Goal: Use online tool/utility: Utilize a website feature to perform a specific function

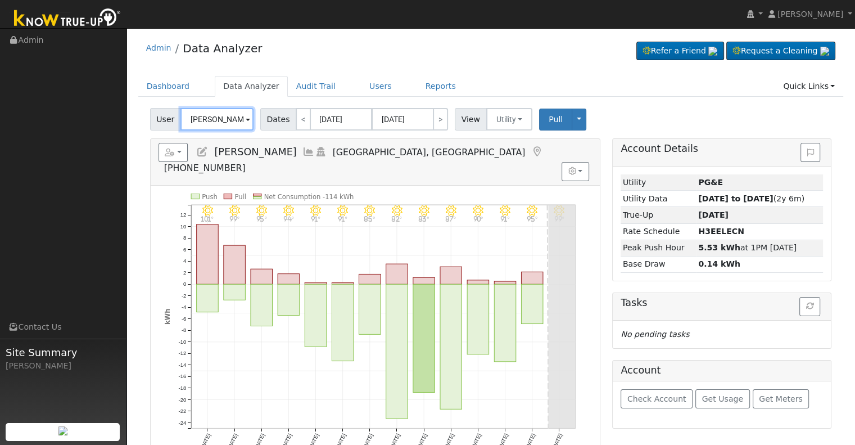
click at [228, 120] on input "Samuel Ramirez" at bounding box center [217, 119] width 73 height 22
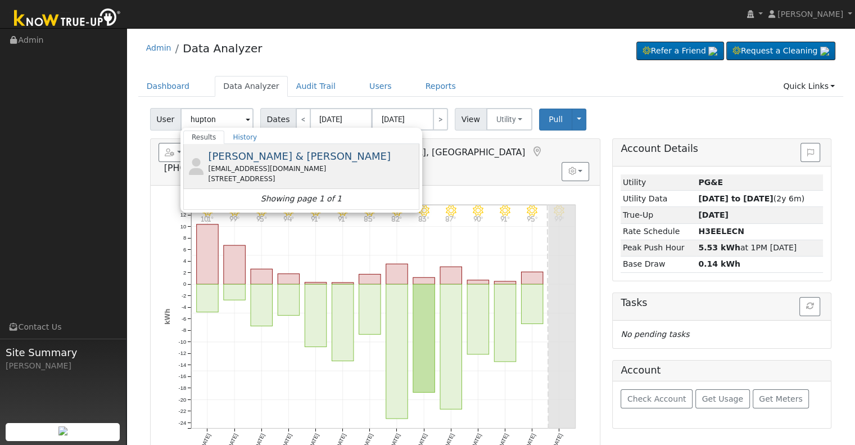
click at [259, 159] on span "James & Bonnie Hupton" at bounding box center [299, 156] width 183 height 12
type input "[PERSON_NAME] & [PERSON_NAME]"
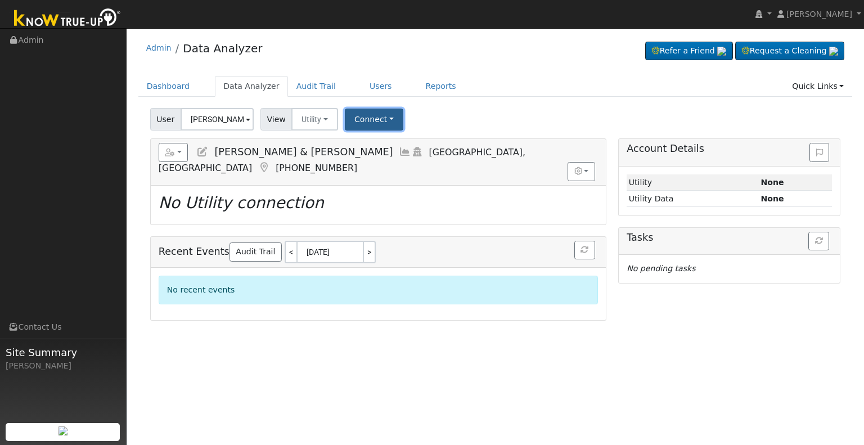
click at [381, 116] on button "Connect" at bounding box center [374, 120] width 58 height 22
click at [389, 146] on link "Select a Provider" at bounding box center [389, 144] width 88 height 16
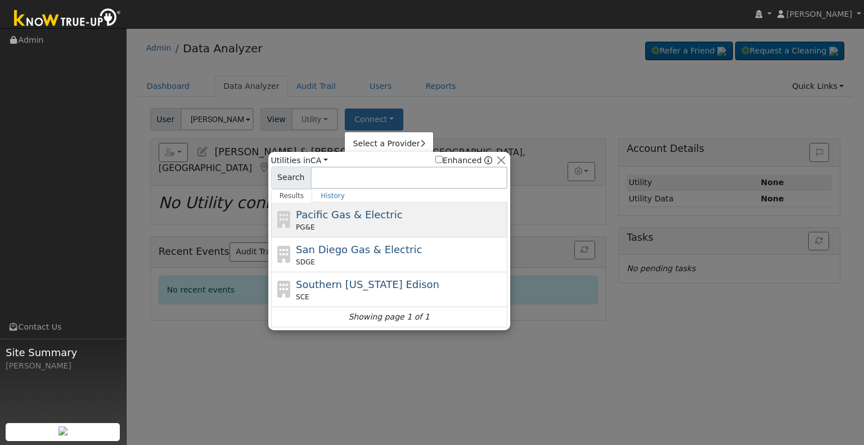
click at [391, 214] on div "Pacific Gas & Electric PG&E" at bounding box center [400, 219] width 209 height 25
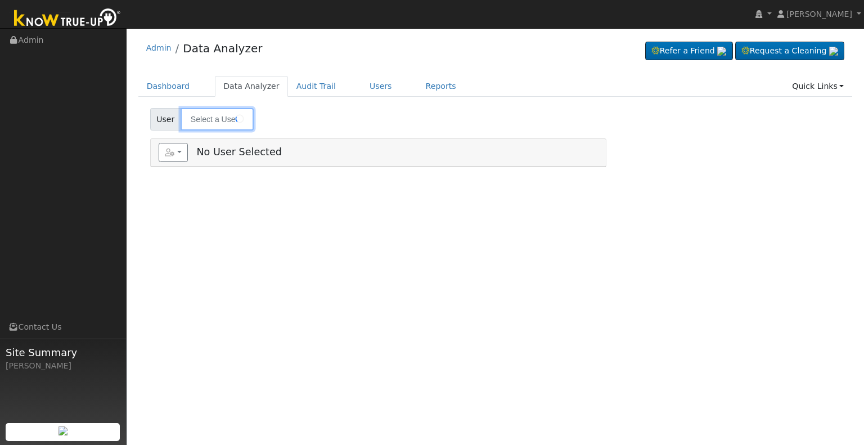
type input "[PERSON_NAME] & [PERSON_NAME]"
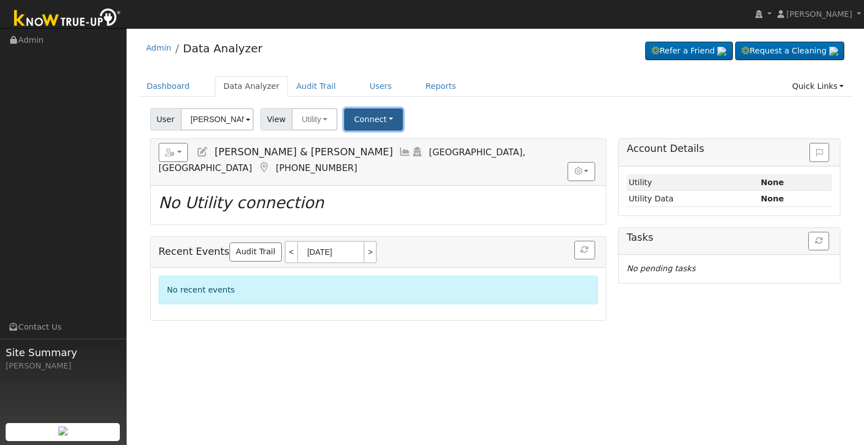
click at [351, 116] on button "Connect" at bounding box center [373, 120] width 58 height 22
click at [380, 148] on link "Select a Provider" at bounding box center [389, 144] width 88 height 16
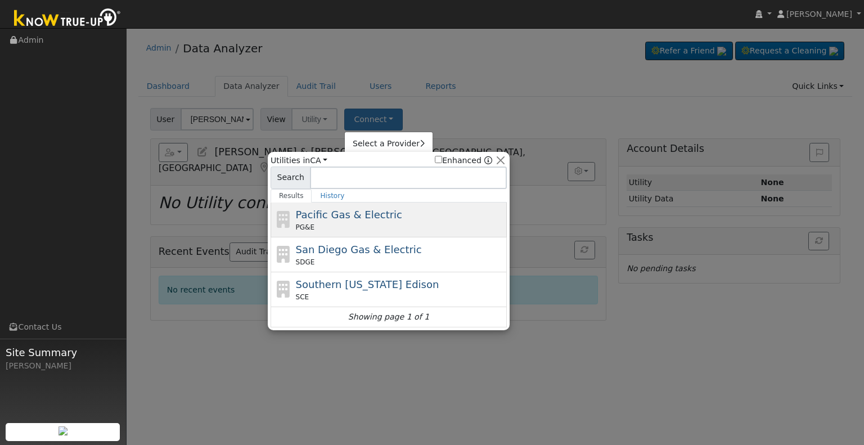
click at [371, 220] on div "Pacific Gas & Electric PG&E" at bounding box center [400, 219] width 209 height 25
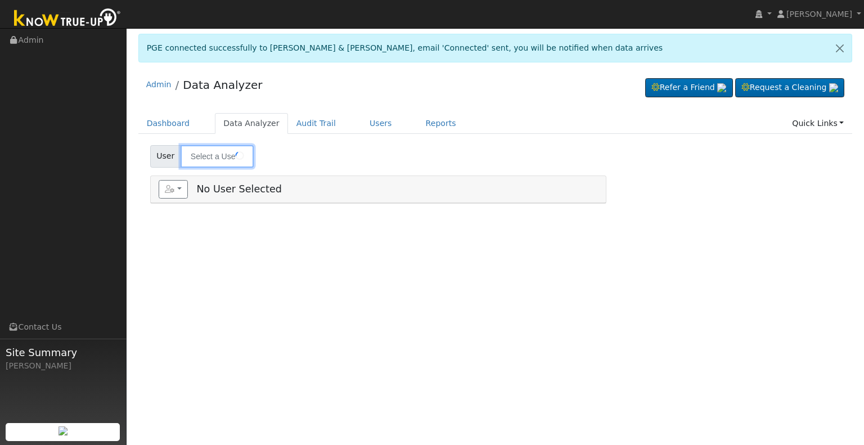
type input "[PERSON_NAME] & [PERSON_NAME]"
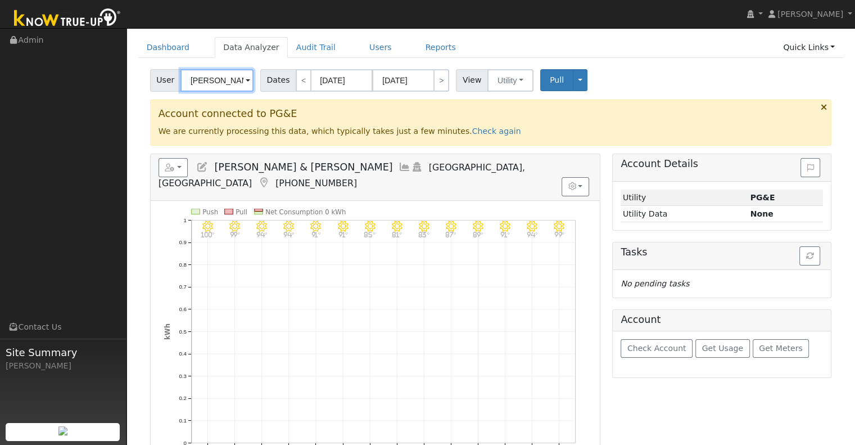
scroll to position [56, 0]
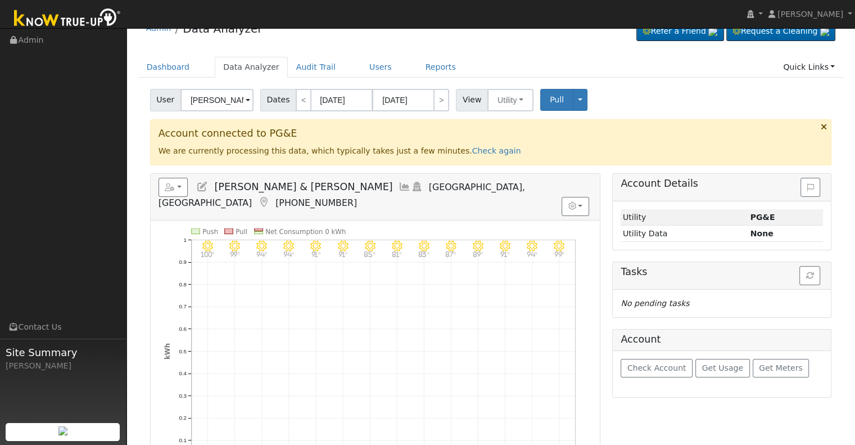
click at [399, 184] on icon at bounding box center [405, 187] width 12 height 10
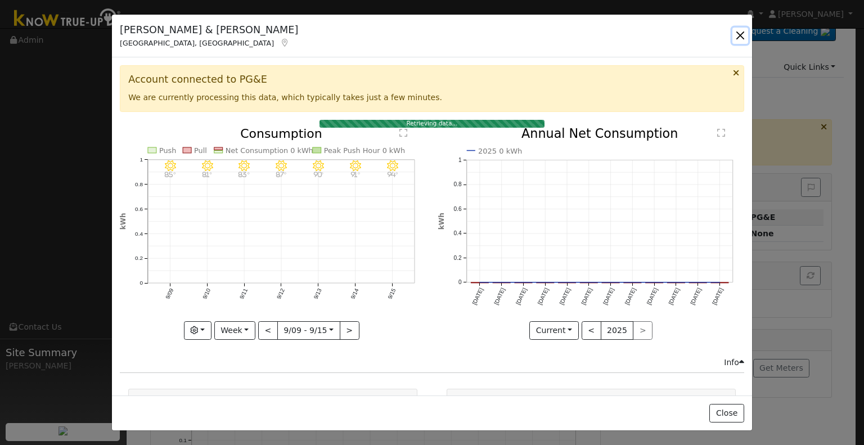
click at [737, 33] on button "button" at bounding box center [740, 36] width 16 height 16
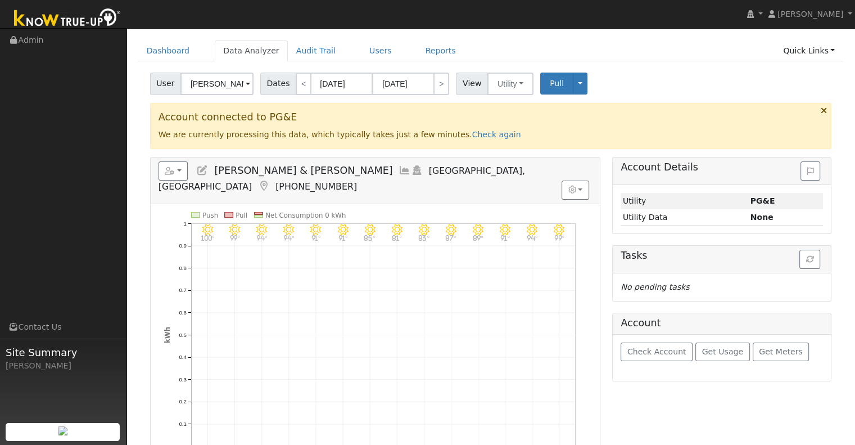
scroll to position [209, 0]
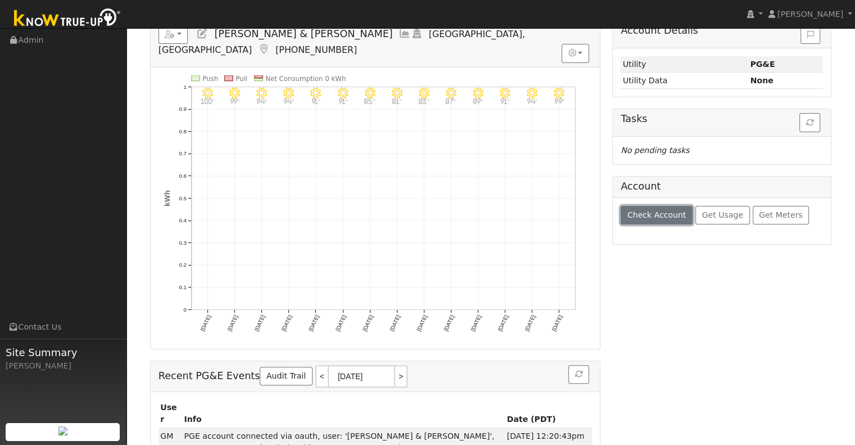
click at [648, 210] on span "Check Account" at bounding box center [657, 214] width 59 height 9
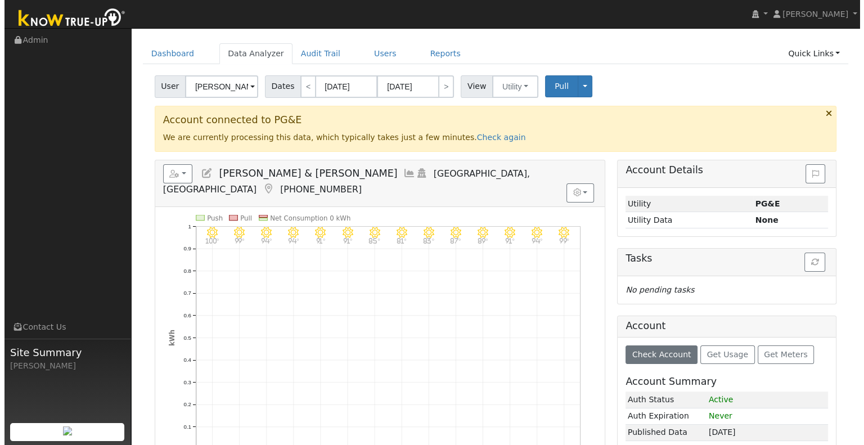
scroll to position [40, 0]
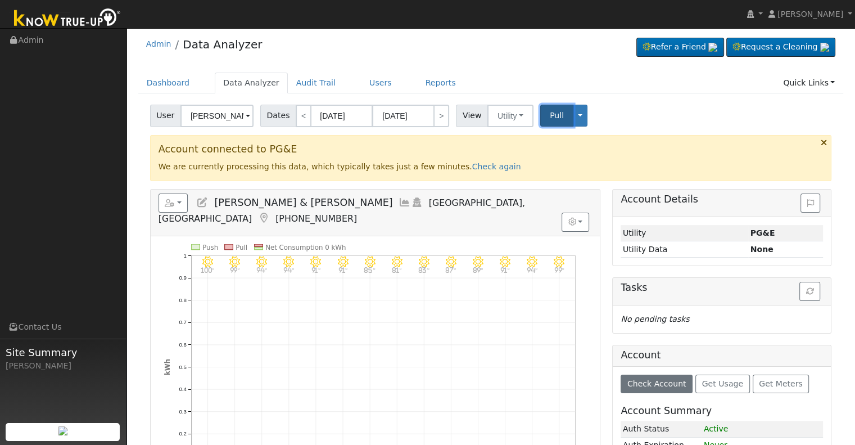
click at [550, 116] on span "Pull" at bounding box center [557, 115] width 14 height 9
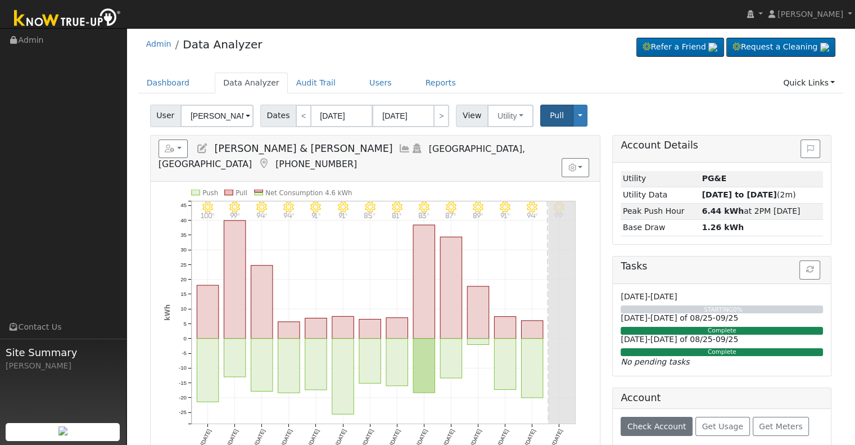
click at [399, 148] on icon at bounding box center [405, 148] width 12 height 10
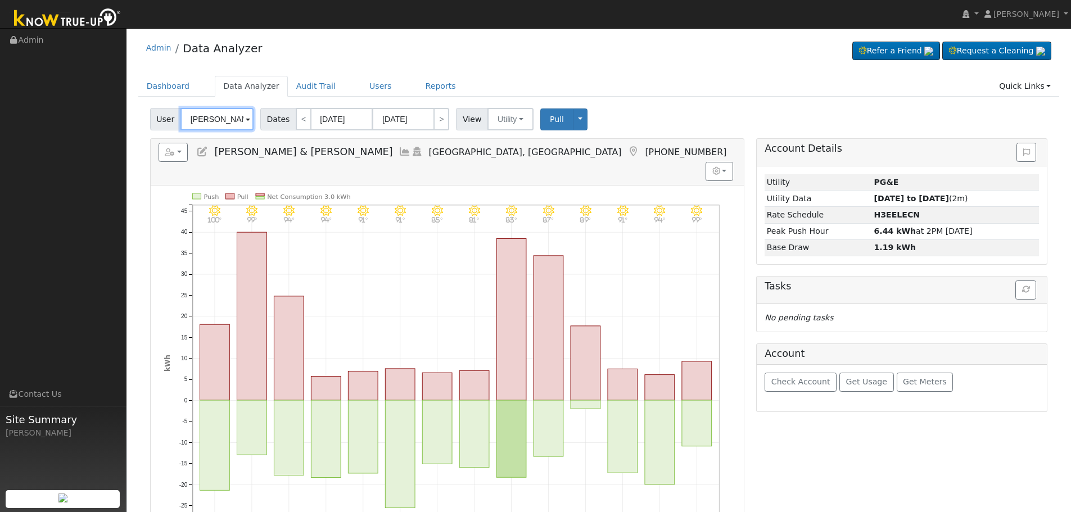
click at [236, 116] on input "[PERSON_NAME] & [PERSON_NAME]" at bounding box center [217, 119] width 73 height 22
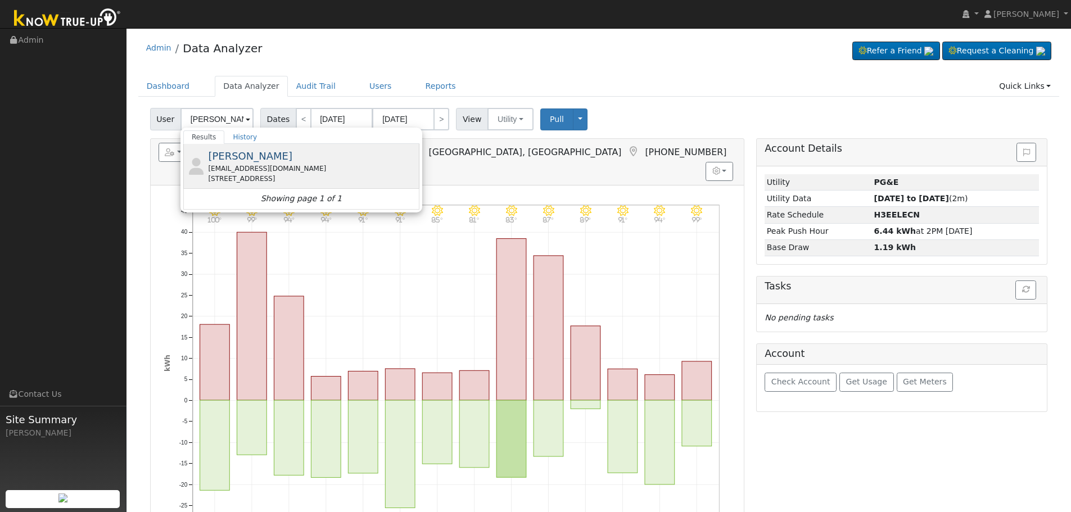
click at [271, 168] on div "samramirez344@rocketmail.com" at bounding box center [312, 169] width 209 height 10
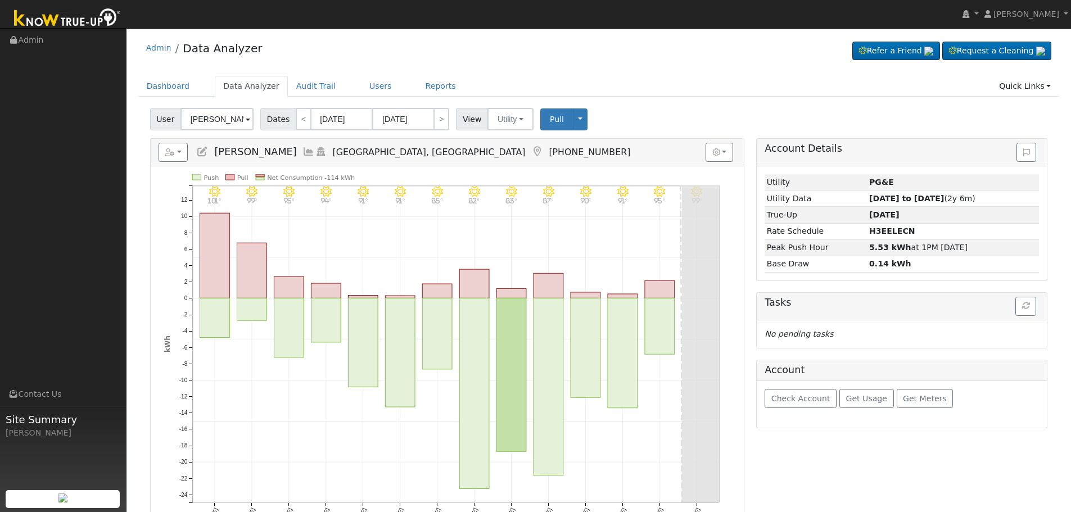
click at [303, 153] on icon at bounding box center [309, 152] width 12 height 10
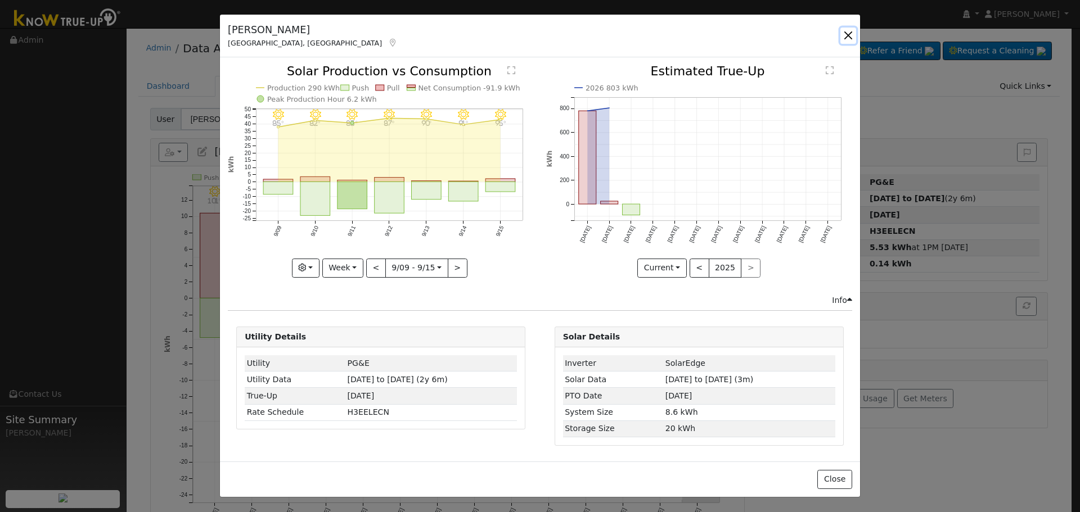
click at [844, 30] on button "button" at bounding box center [848, 36] width 16 height 16
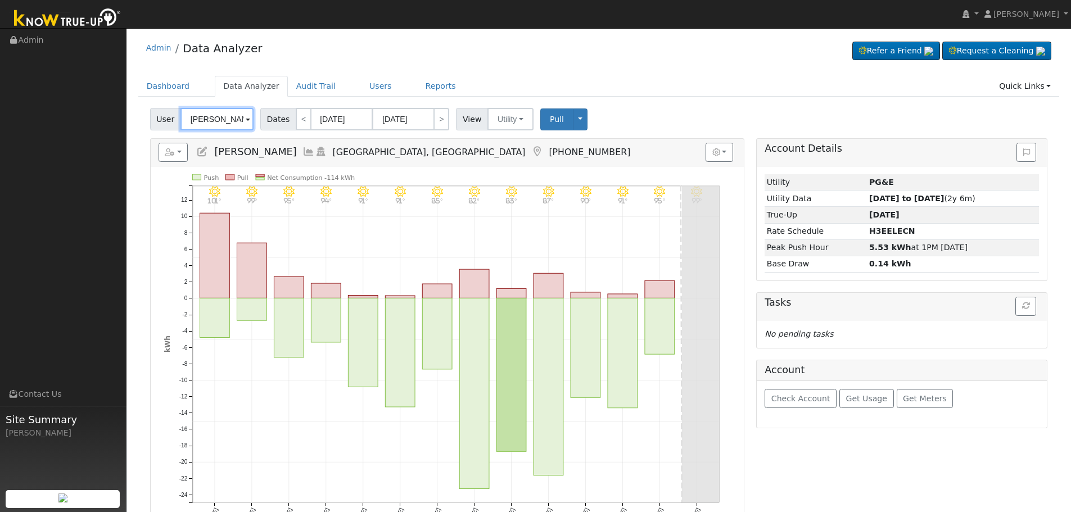
click at [206, 123] on input "[PERSON_NAME]" at bounding box center [217, 119] width 73 height 22
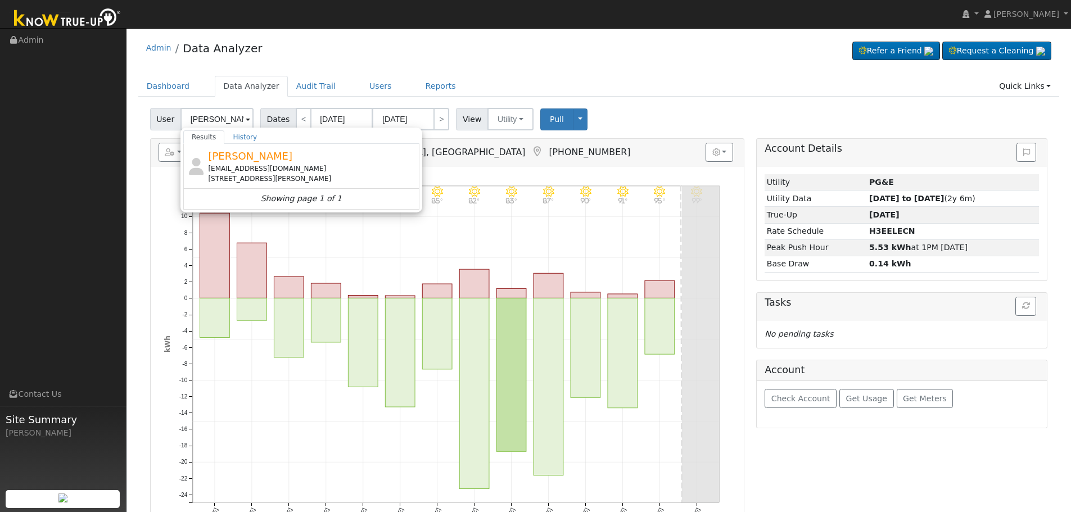
click at [247, 160] on span "Lee Whittaker" at bounding box center [250, 156] width 84 height 12
type input "Lee Whittaker"
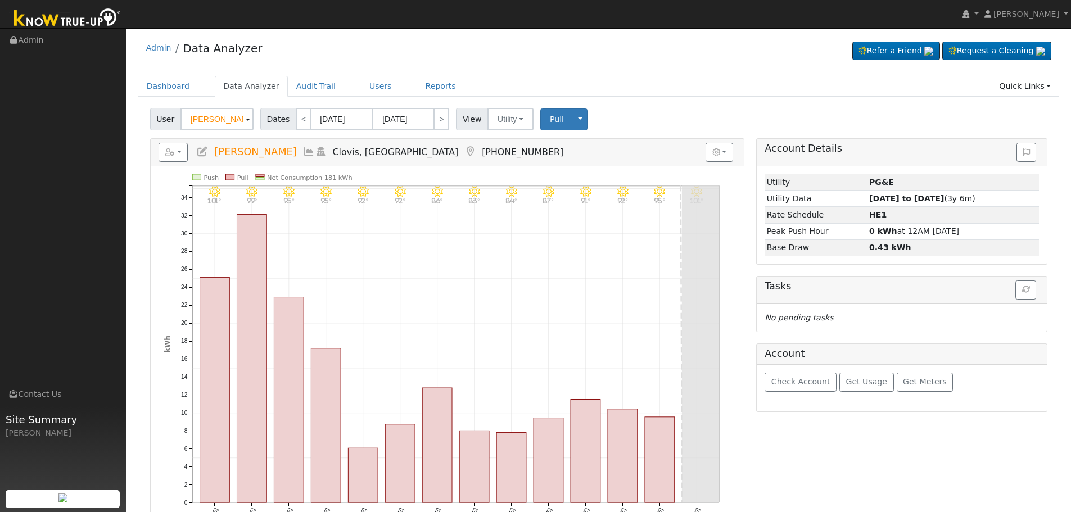
click at [303, 153] on icon at bounding box center [309, 152] width 12 height 10
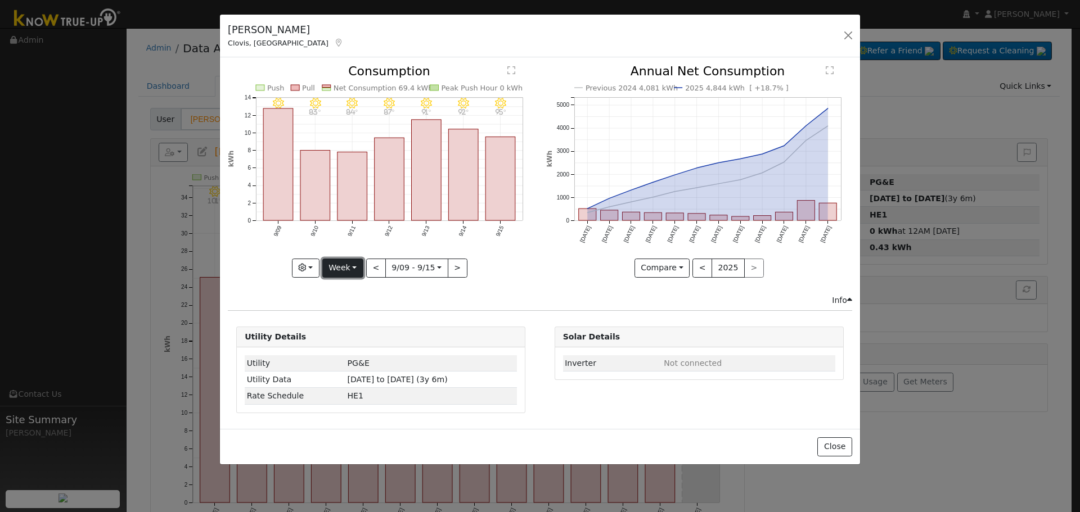
click at [344, 265] on button "Week" at bounding box center [342, 268] width 41 height 19
click at [370, 335] on link "Year" at bounding box center [362, 339] width 78 height 16
type input "2024-09-01"
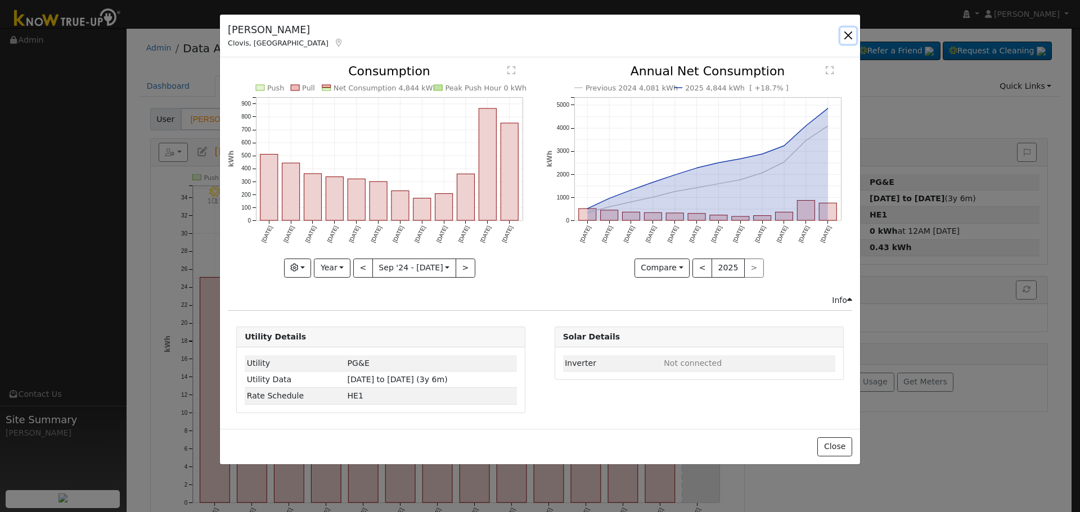
click at [847, 37] on button "button" at bounding box center [848, 36] width 16 height 16
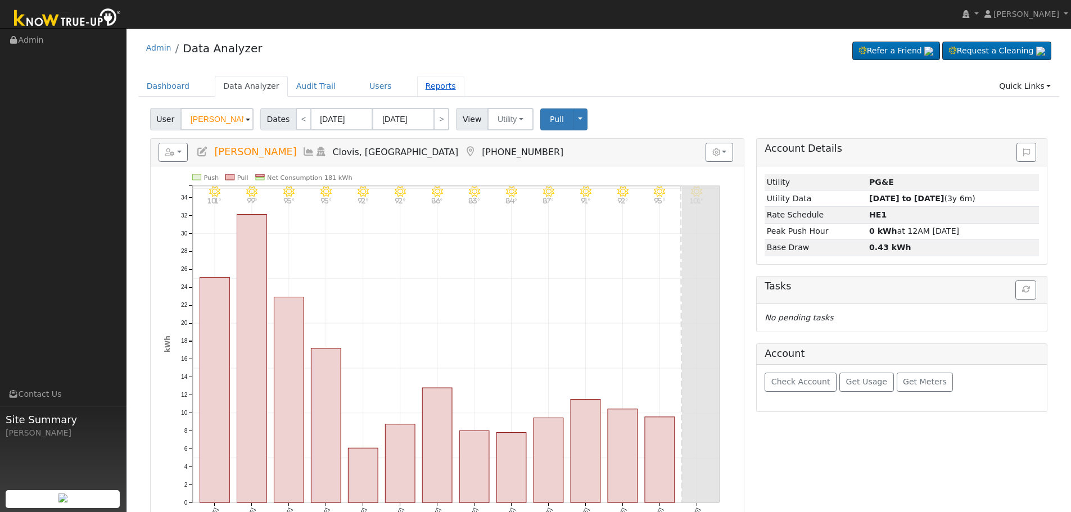
click at [421, 85] on link "Reports" at bounding box center [440, 86] width 47 height 21
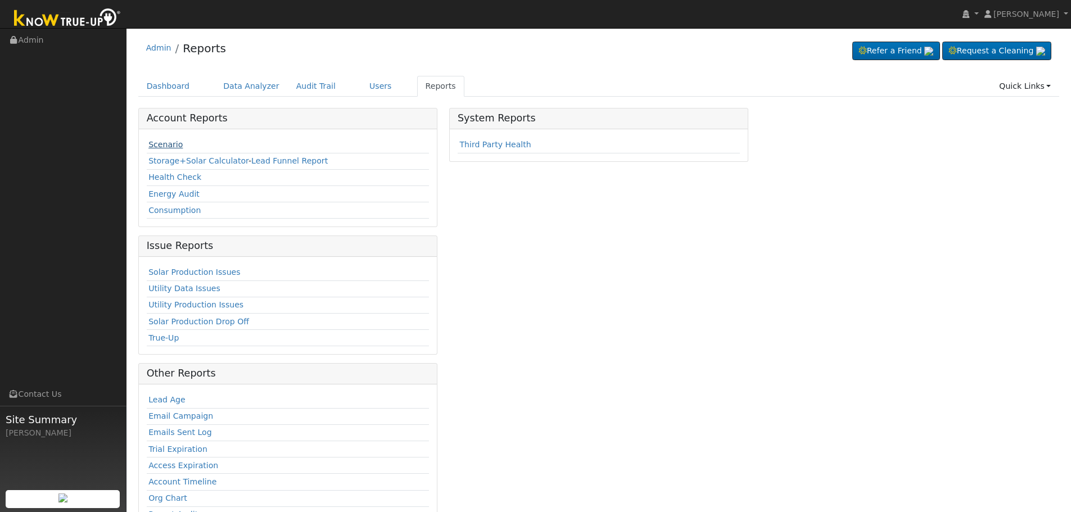
click at [169, 143] on link "Scenario" at bounding box center [165, 144] width 34 height 9
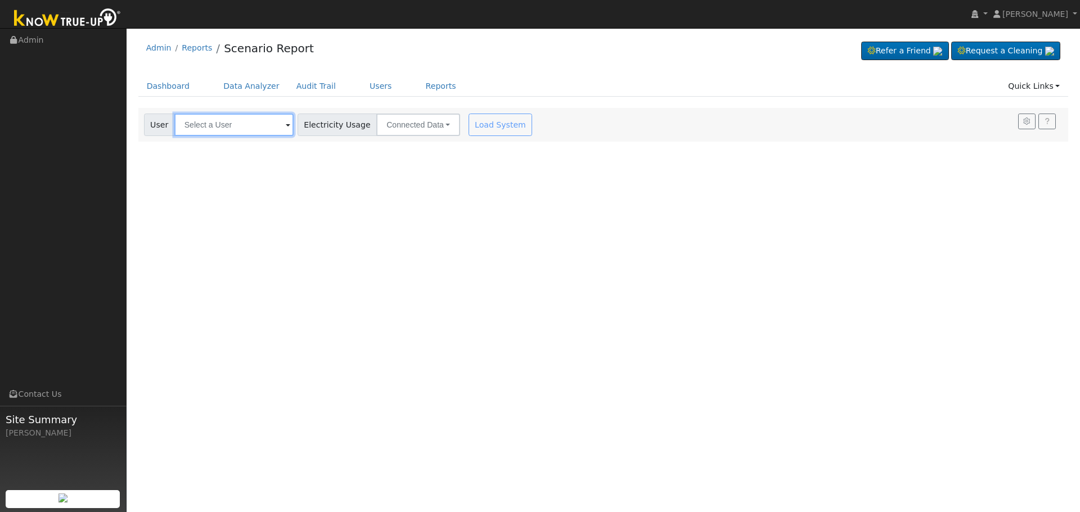
click at [258, 123] on input "text" at bounding box center [233, 125] width 119 height 22
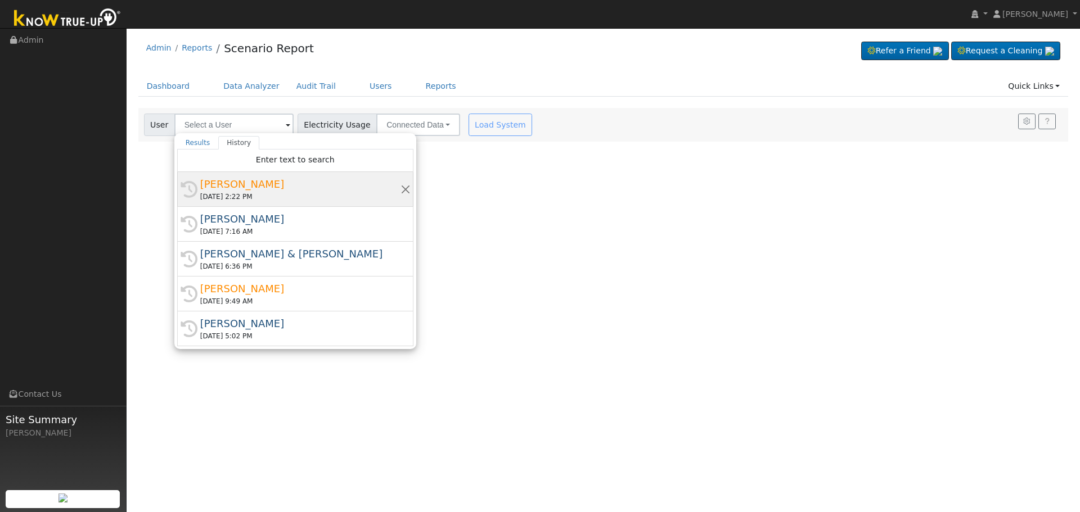
click at [266, 189] on div "[PERSON_NAME]" at bounding box center [300, 184] width 200 height 15
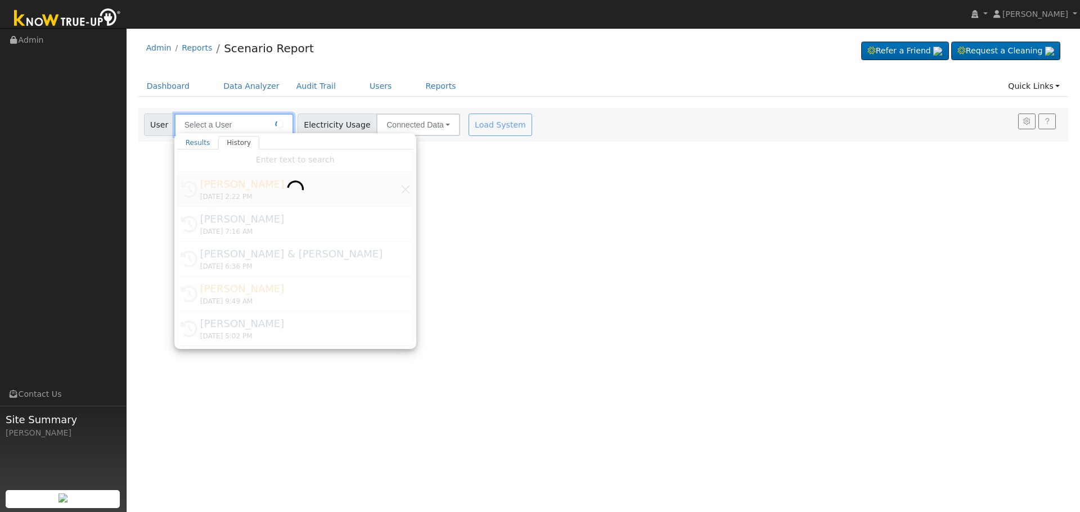
type input "[PERSON_NAME]"
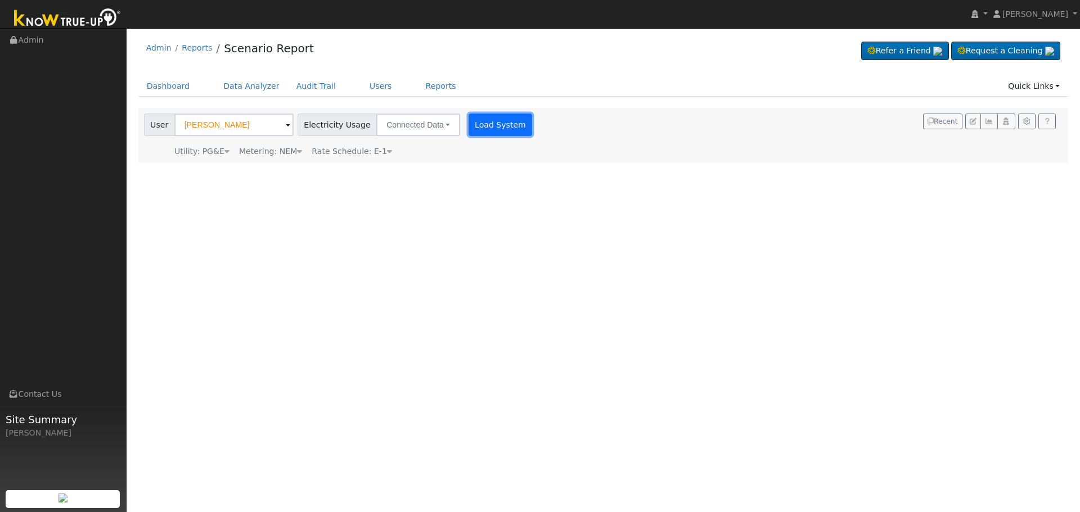
click at [505, 121] on button "Load System" at bounding box center [500, 125] width 64 height 22
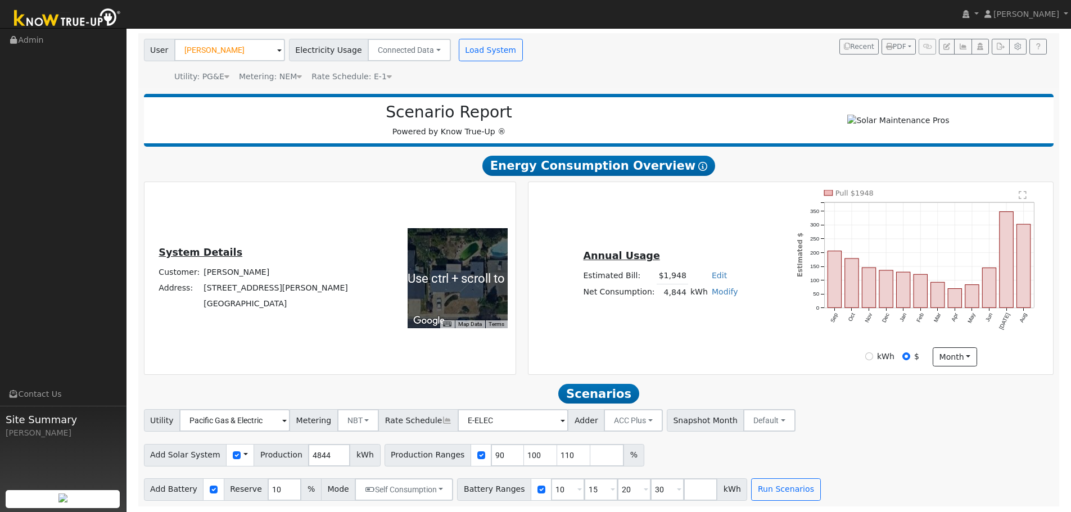
scroll to position [80, 0]
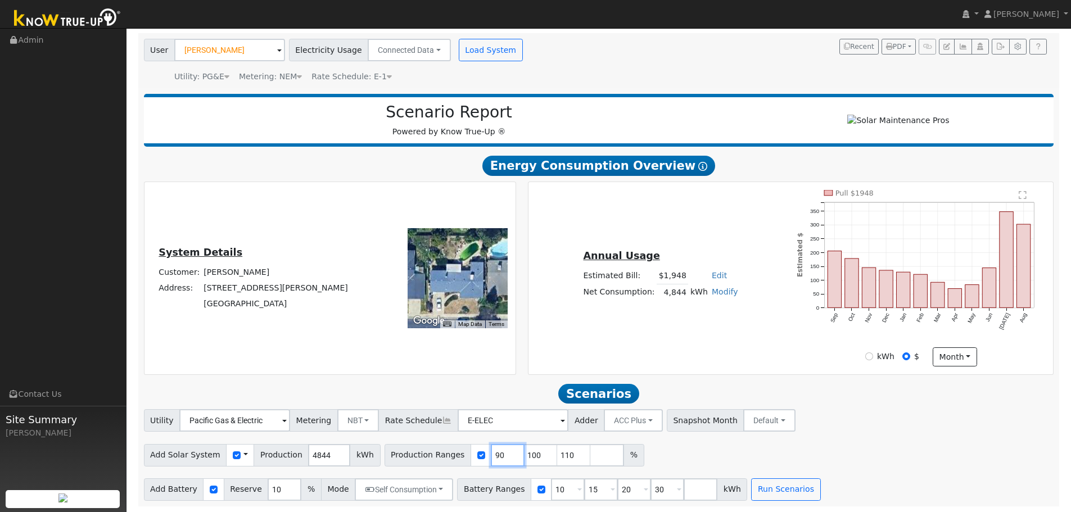
click at [491, 452] on input "90" at bounding box center [508, 455] width 34 height 22
type input "100"
type input "110"
type input "120"
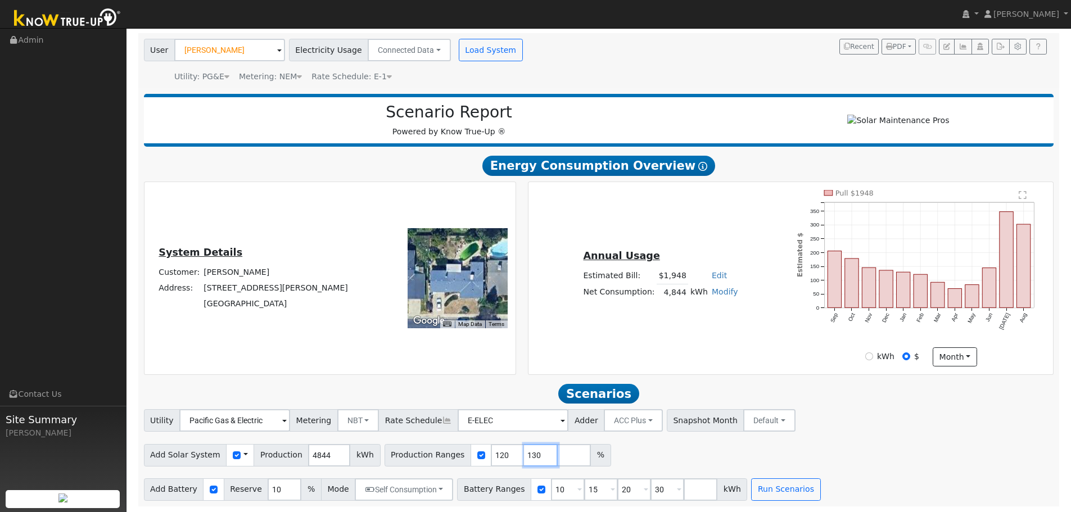
type input "130"
type input "140"
click at [551, 489] on input "10" at bounding box center [568, 490] width 34 height 22
type input "15"
type input "20"
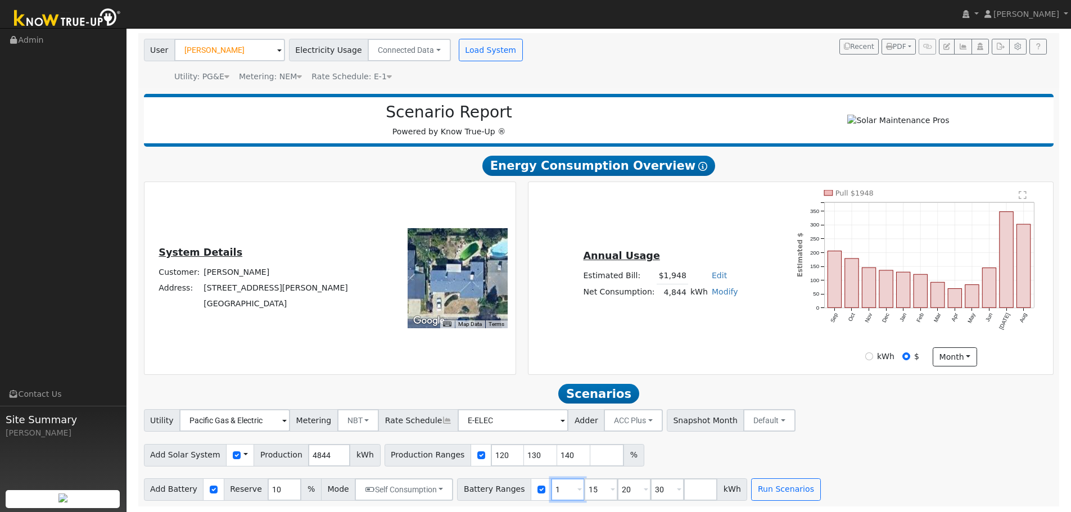
type input "30"
type input "13.5"
click at [617, 489] on input "30" at bounding box center [634, 490] width 34 height 22
type input "3"
type input "2"
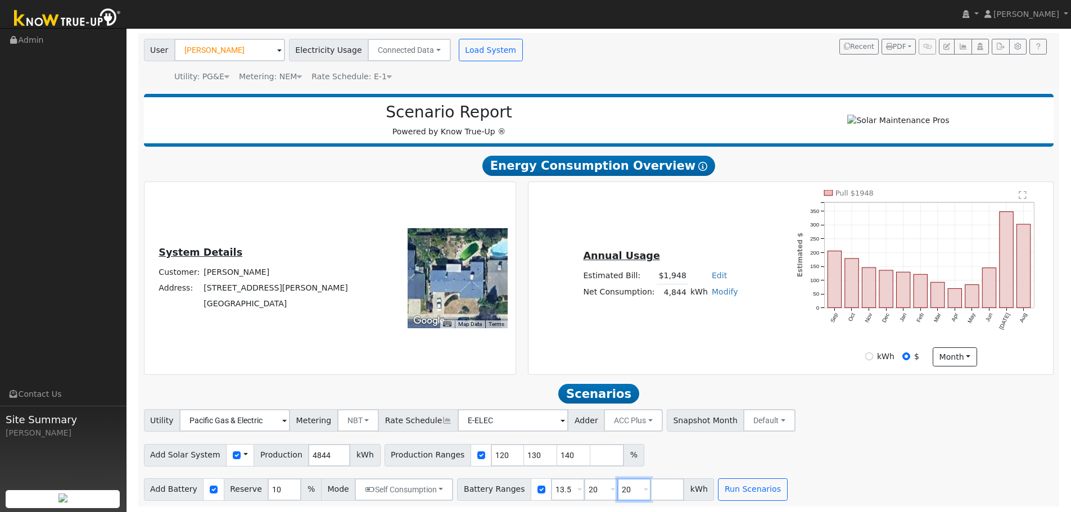
type input "20"
click at [584, 491] on input "20" at bounding box center [601, 490] width 34 height 22
type input "20"
click at [617, 490] on input "number" at bounding box center [634, 490] width 34 height 22
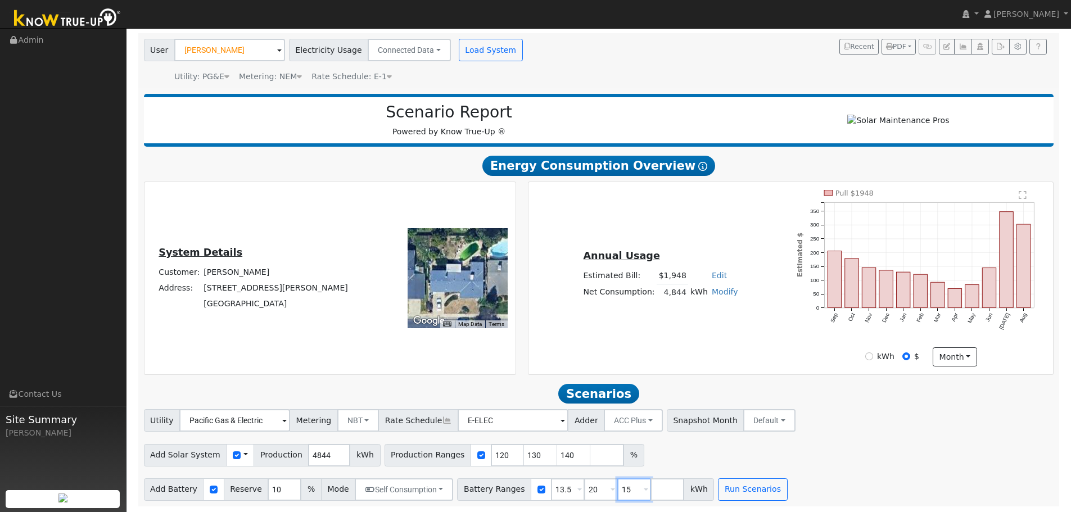
type input "15"
type input "20"
click at [658, 462] on div "Add Solar System Use CSV Data Production 4844 kWh Production Ranges 120 130 140…" at bounding box center [599, 453] width 914 height 26
click at [745, 493] on button "Run Scenarios" at bounding box center [752, 490] width 69 height 22
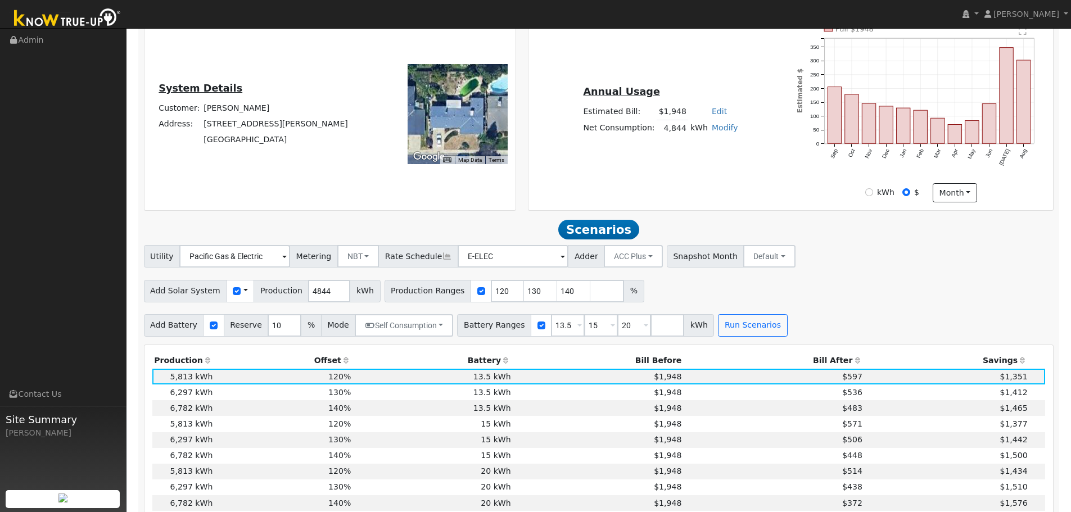
scroll to position [148, 0]
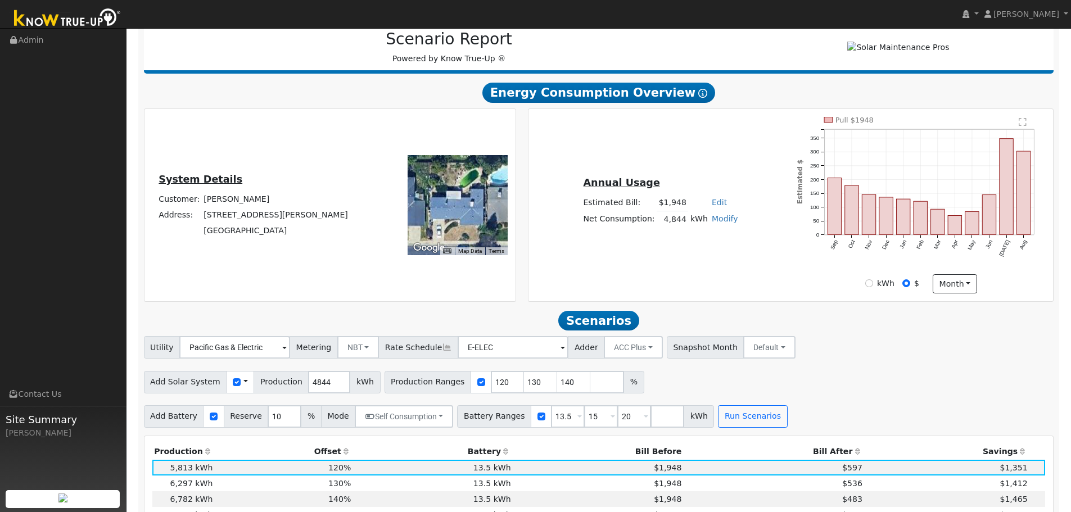
click at [719, 222] on link "Modify" at bounding box center [725, 218] width 26 height 9
click at [705, 243] on link "Add Consumption" at bounding box center [682, 238] width 94 height 16
type input "4844"
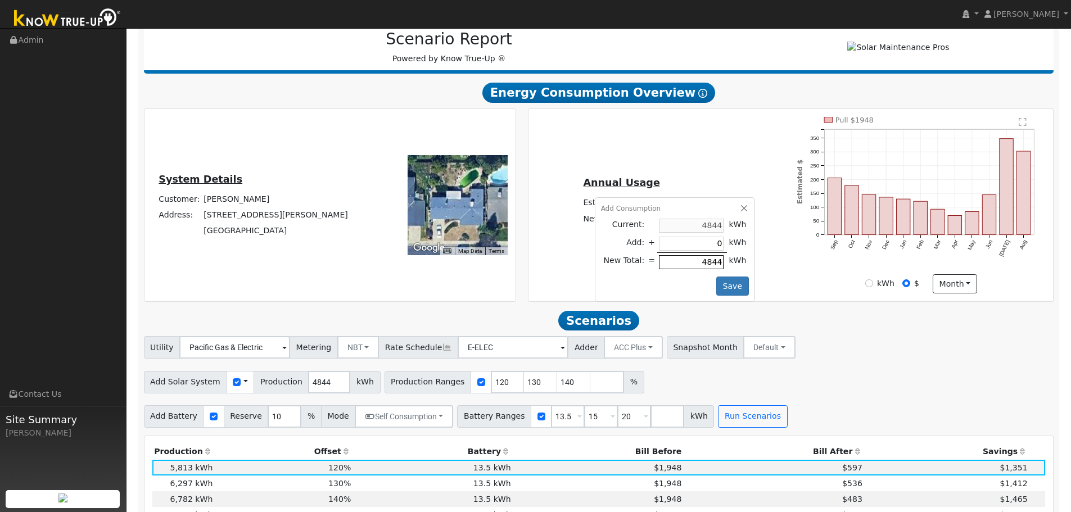
type input "4"
type input "4848"
type input "40"
type input "4884"
type input "400"
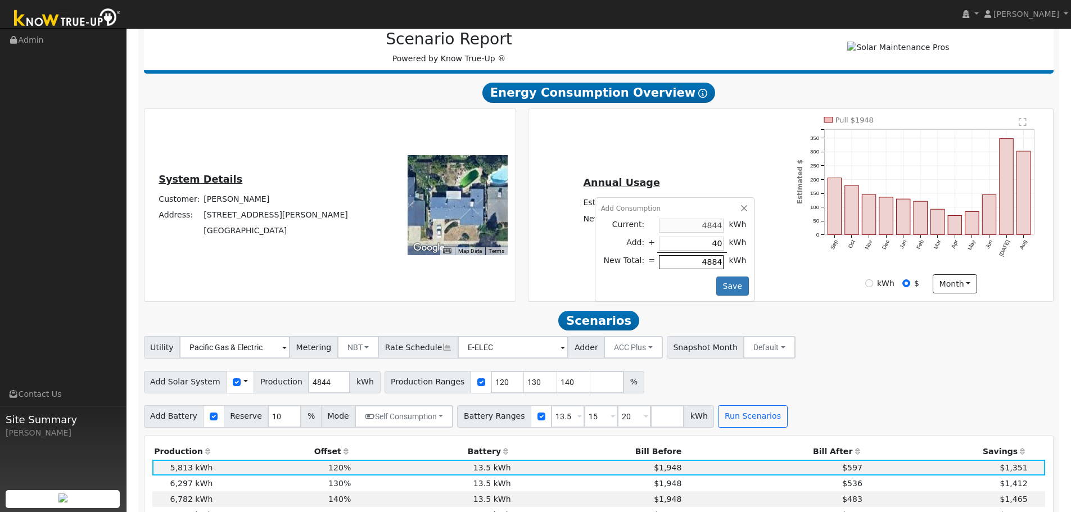
type input "5244"
type input "4000"
type input "8844"
type input "4000"
click at [733, 287] on button "Save" at bounding box center [732, 286] width 33 height 19
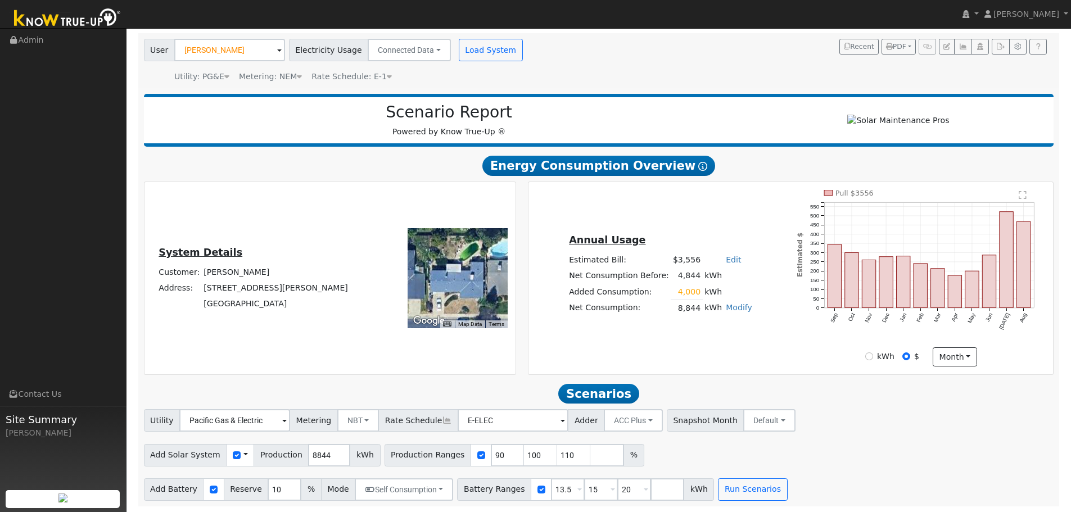
scroll to position [80, 0]
click at [491, 457] on input "90" at bounding box center [508, 455] width 34 height 22
type input "100"
type input "110"
type input "100"
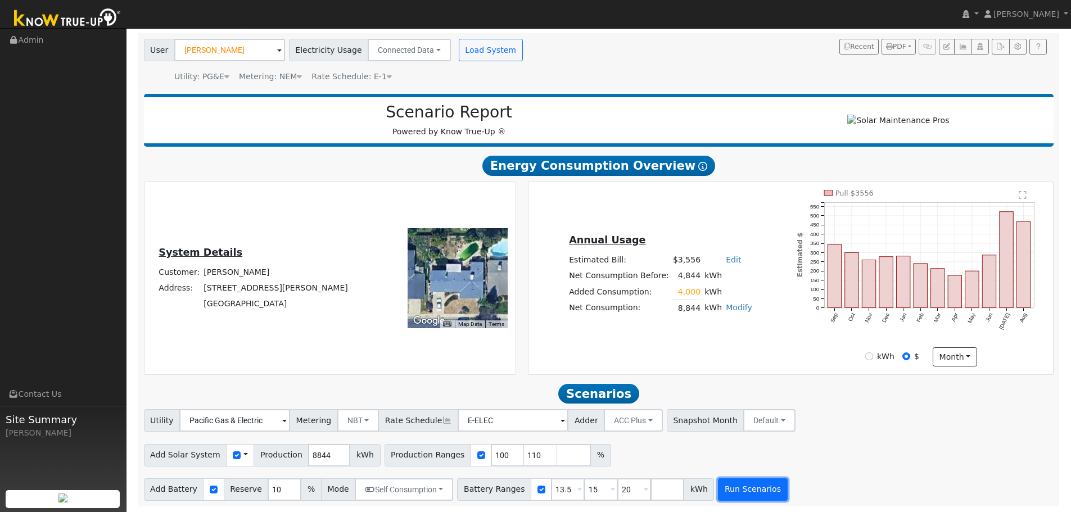
click at [723, 488] on button "Run Scenarios" at bounding box center [752, 490] width 69 height 22
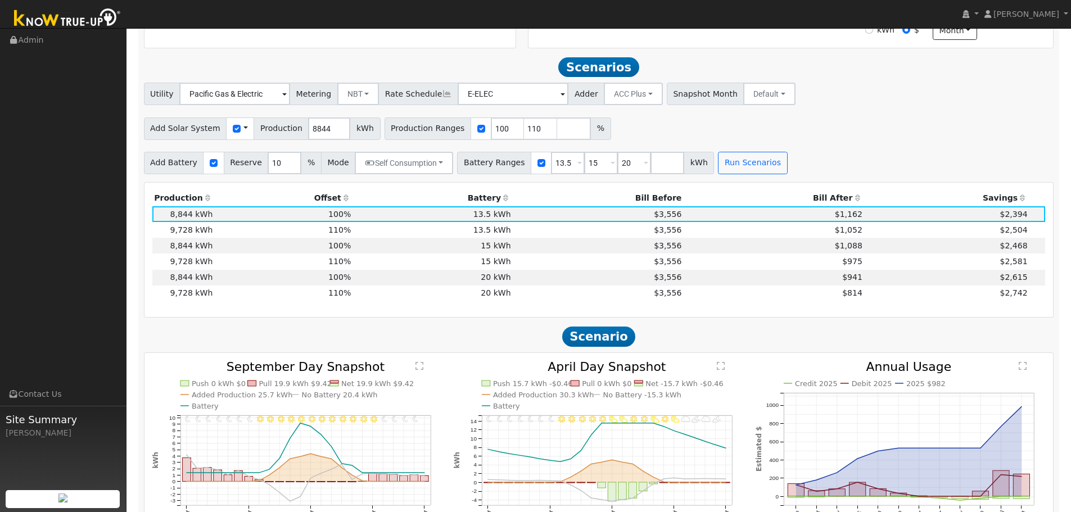
scroll to position [429, 0]
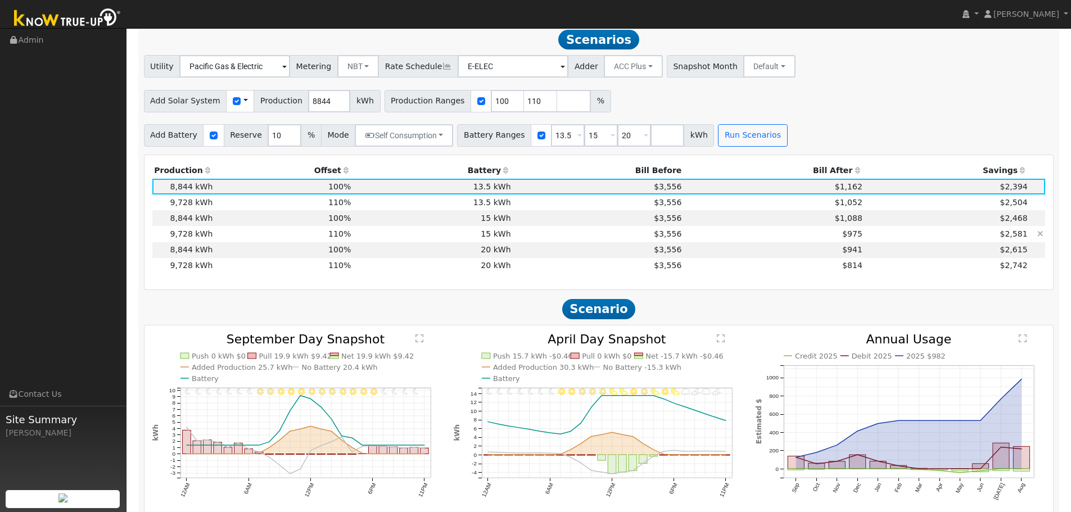
click at [290, 241] on td "110%" at bounding box center [284, 234] width 138 height 16
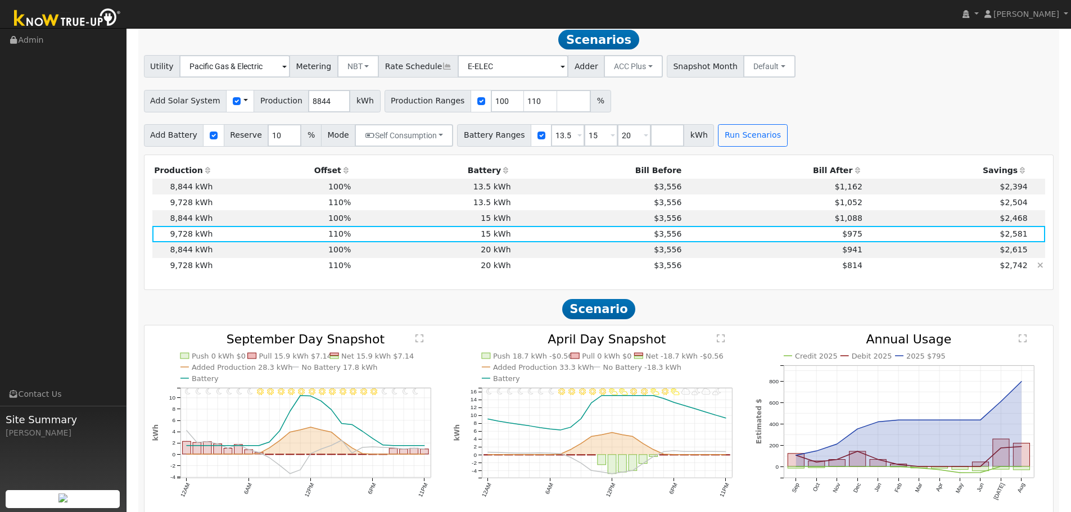
click at [238, 267] on td "110%" at bounding box center [284, 266] width 138 height 16
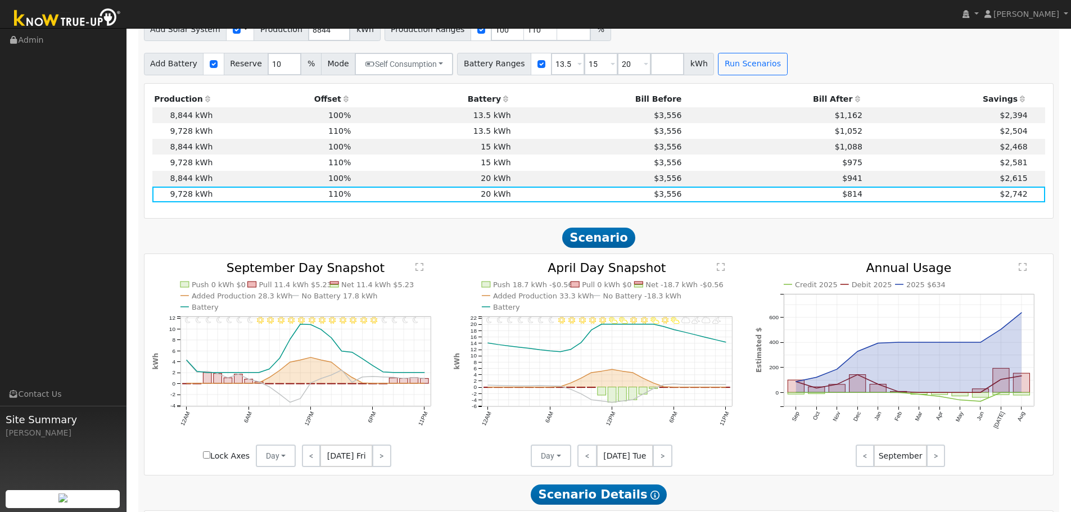
scroll to position [485, 0]
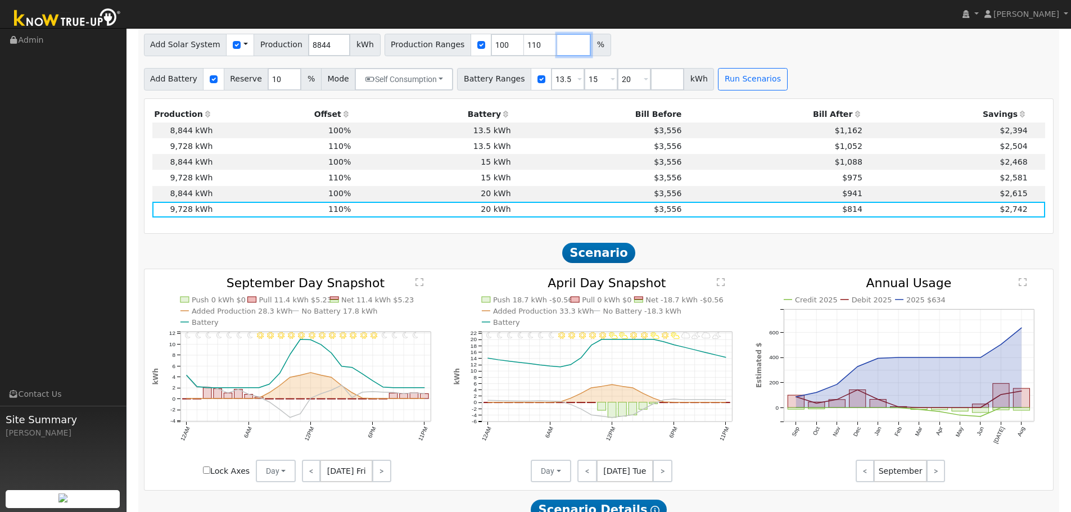
click at [558, 56] on input "number" at bounding box center [574, 45] width 34 height 22
type input "120"
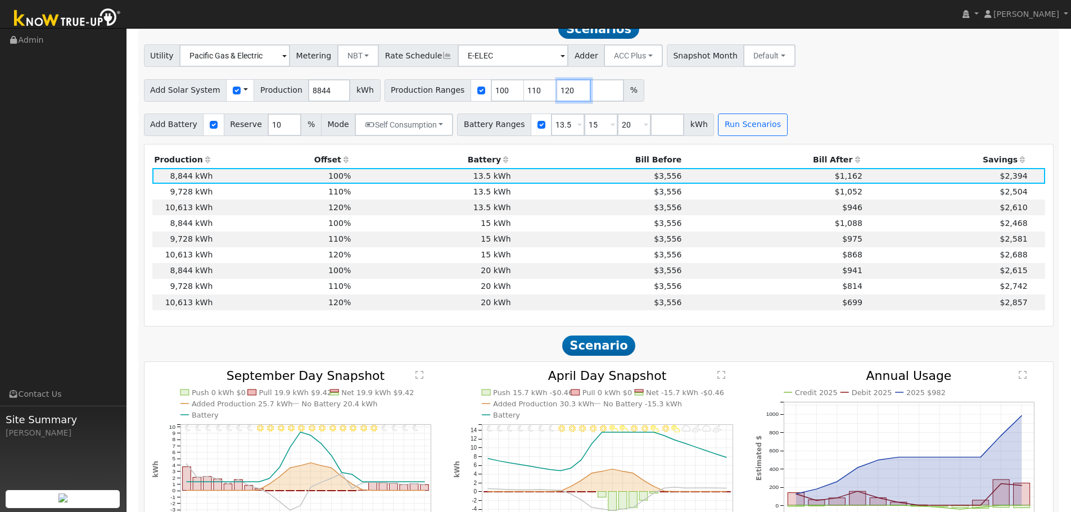
scroll to position [429, 0]
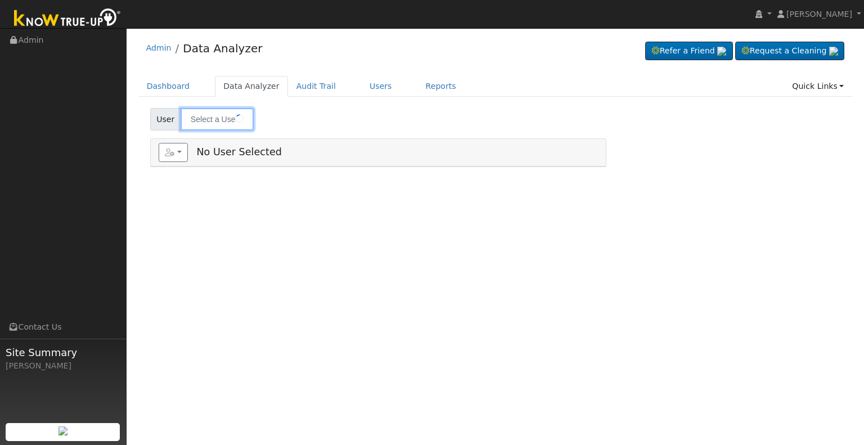
type input "[PERSON_NAME]"
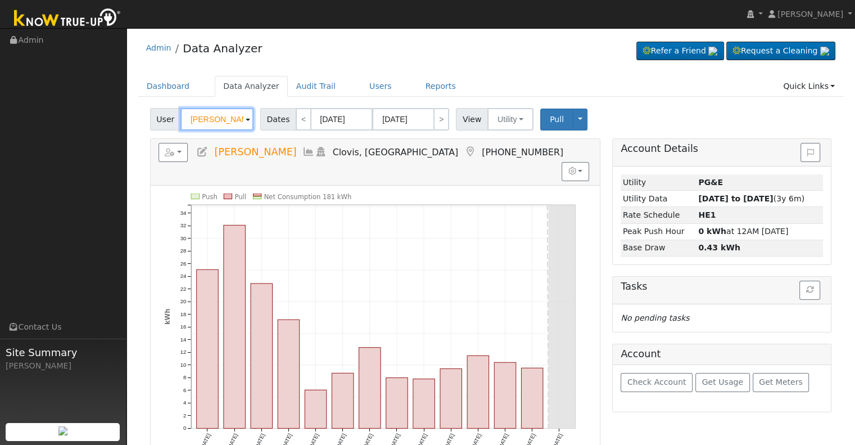
click at [206, 128] on input "[PERSON_NAME]" at bounding box center [217, 119] width 73 height 22
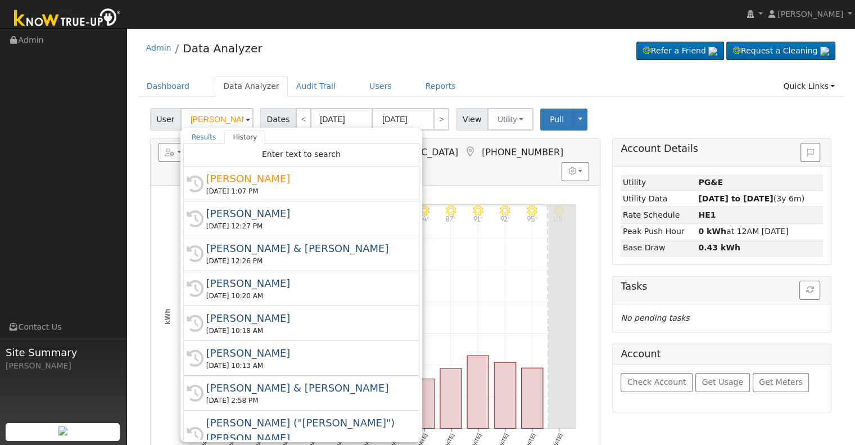
drag, startPoint x: 206, startPoint y: 128, endPoint x: 216, endPoint y: 129, distance: 10.3
click at [216, 129] on div "Results History "[PERSON_NAME]" not found Enter text to search History [PERSON_…" at bounding box center [302, 285] width 242 height 314
click at [218, 116] on input "[PERSON_NAME]" at bounding box center [217, 119] width 73 height 22
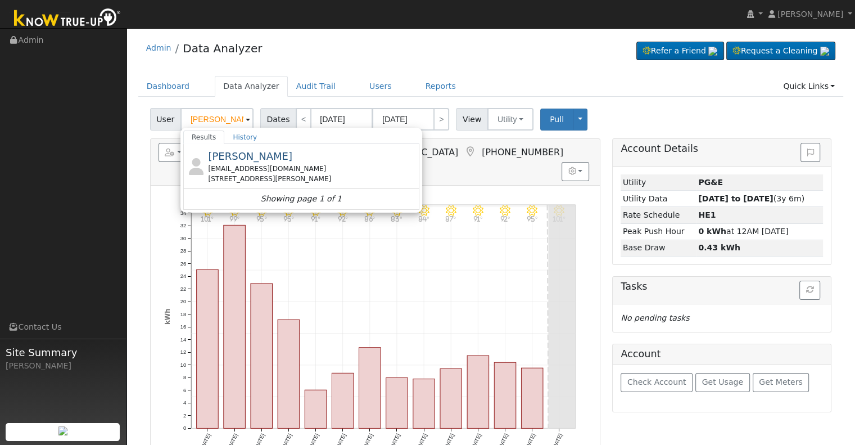
click at [269, 164] on div "[EMAIL_ADDRESS][DOMAIN_NAME]" at bounding box center [312, 169] width 209 height 10
type input "[PERSON_NAME]"
